Goal: Information Seeking & Learning: Check status

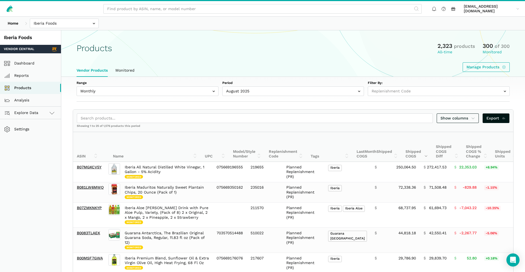
select select
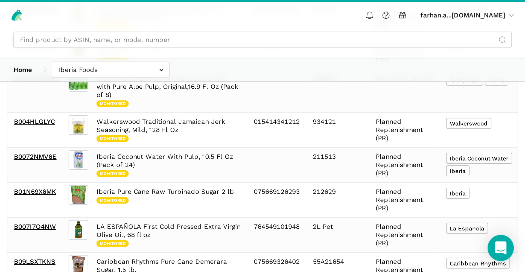
scroll to position [249, 0]
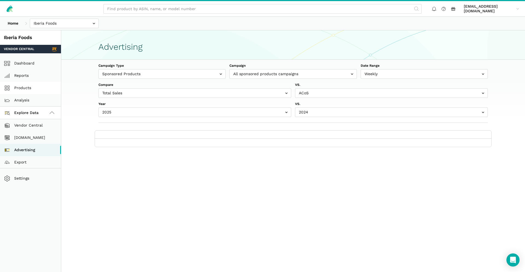
click at [25, 90] on link "Products" at bounding box center [30, 88] width 61 height 12
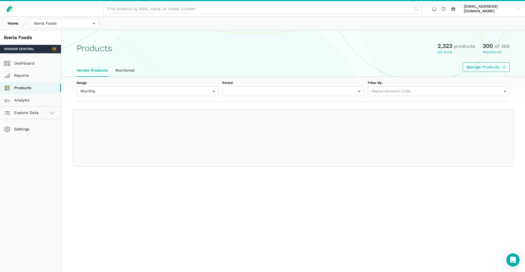
select select
select select "Monthly|2025-08-01"
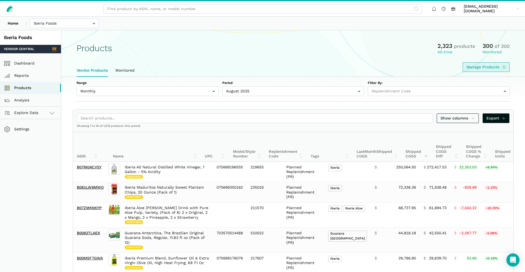
click at [489, 69] on link "Manage Products" at bounding box center [486, 67] width 47 height 10
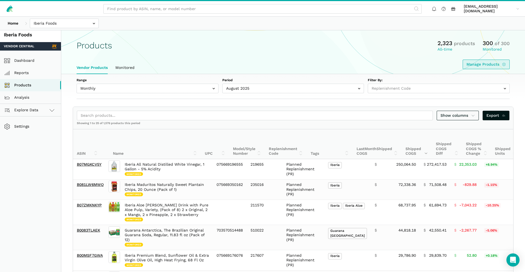
scroll to position [4, 0]
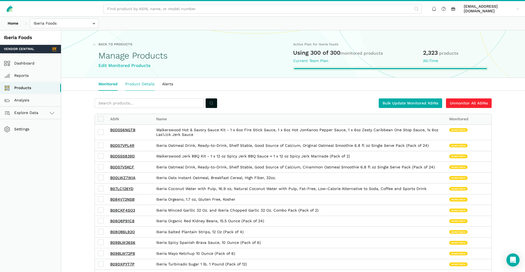
click at [142, 87] on link "Product Details" at bounding box center [139, 84] width 37 height 13
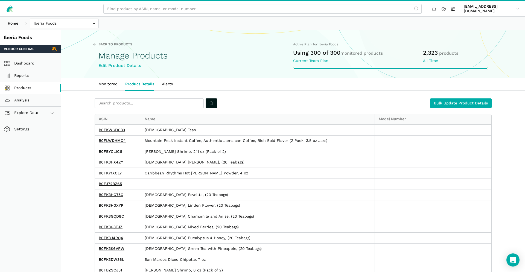
click at [27, 94] on link "Products" at bounding box center [30, 88] width 61 height 12
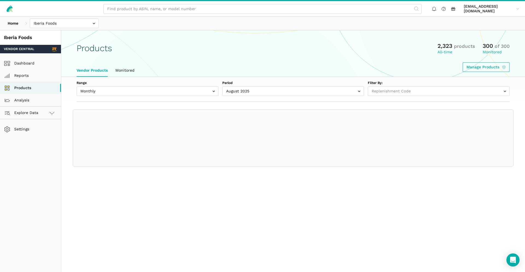
select select
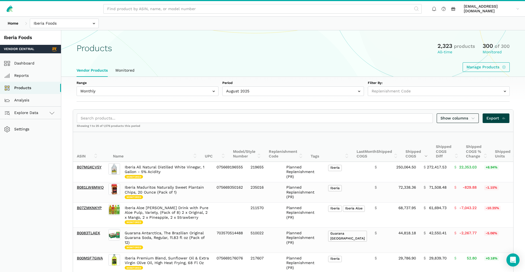
click at [498, 119] on span "Export" at bounding box center [495, 118] width 19 height 6
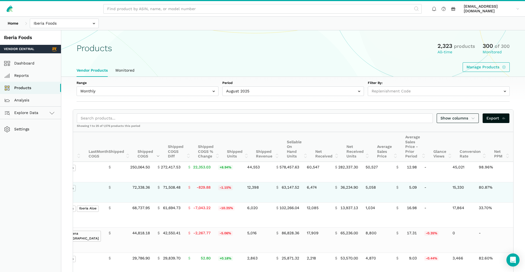
scroll to position [0, 268]
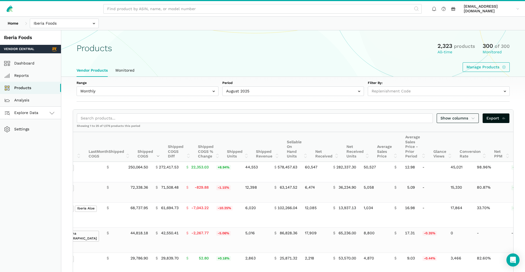
click at [29, 114] on span "Explore Data" at bounding box center [22, 113] width 33 height 7
click at [33, 122] on link "Vendor Central" at bounding box center [30, 125] width 61 height 12
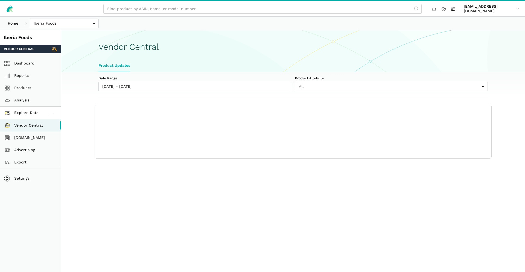
select select "25"
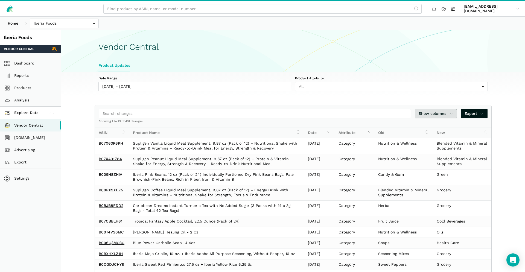
click at [440, 112] on span "Show columns" at bounding box center [436, 114] width 34 height 6
click at [207, 108] on div at bounding box center [262, 136] width 525 height 272
click at [29, 139] on link "[DOMAIN_NAME]" at bounding box center [30, 138] width 61 height 12
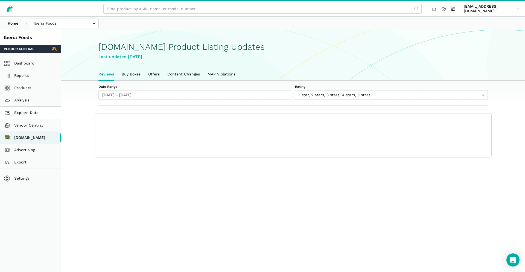
scroll to position [2, 0]
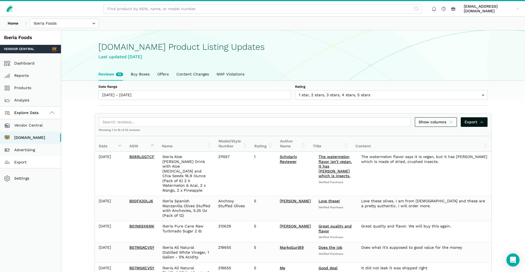
click at [16, 163] on link "Export" at bounding box center [30, 162] width 61 height 12
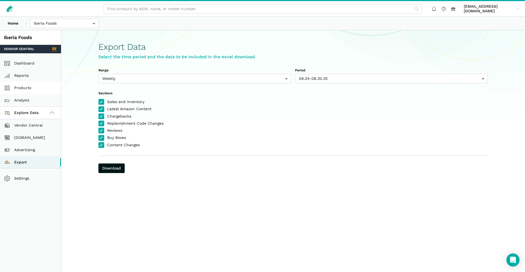
click at [43, 91] on link "Products" at bounding box center [30, 88] width 61 height 12
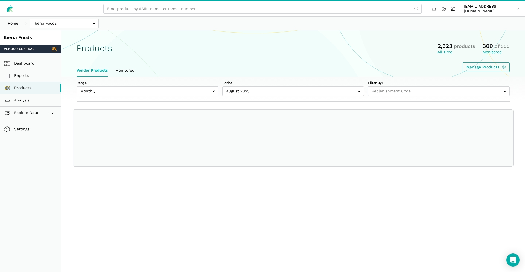
select select
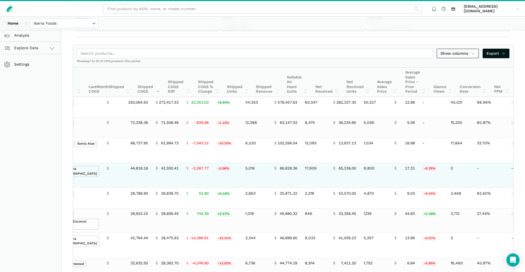
scroll to position [31, 0]
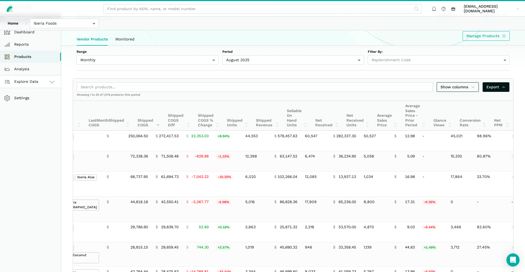
click at [46, 81] on link "Explore Data" at bounding box center [30, 81] width 61 height 12
drag, startPoint x: 46, startPoint y: 95, endPoint x: 50, endPoint y: 95, distance: 3.6
click at [46, 95] on link "Vendor Central" at bounding box center [30, 94] width 61 height 12
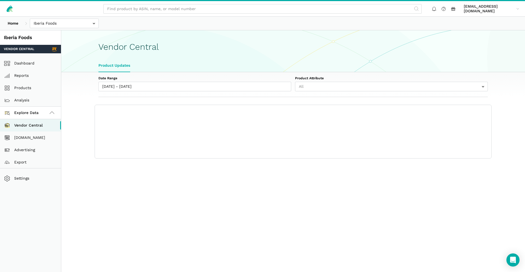
select select "25"
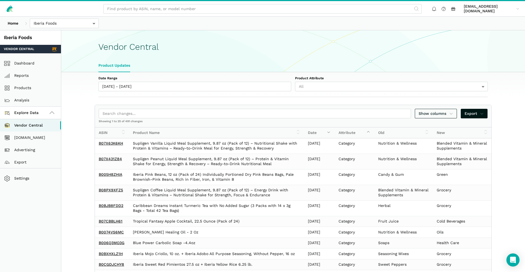
click at [433, 95] on div "Date Range [DATE] - [DATE] Product Attribute All Apparel size Apparel size widt…" at bounding box center [293, 84] width 420 height 25
click at [385, 93] on div "Date Range [DATE] - [DATE] Product Attribute All Apparel size Apparel size widt…" at bounding box center [293, 84] width 420 height 25
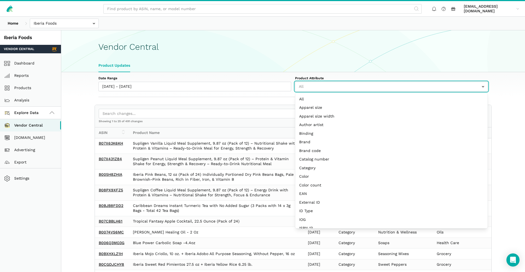
click at [381, 90] on input "text" at bounding box center [391, 87] width 193 height 10
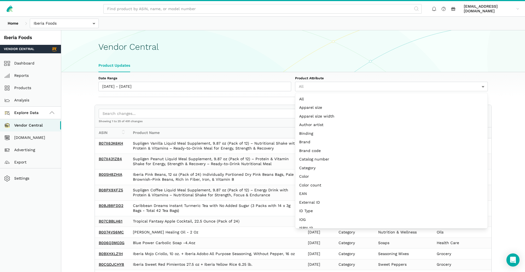
click at [350, 44] on h1 "Vendor Central" at bounding box center [292, 47] width 389 height 10
